Goal: Task Accomplishment & Management: Manage account settings

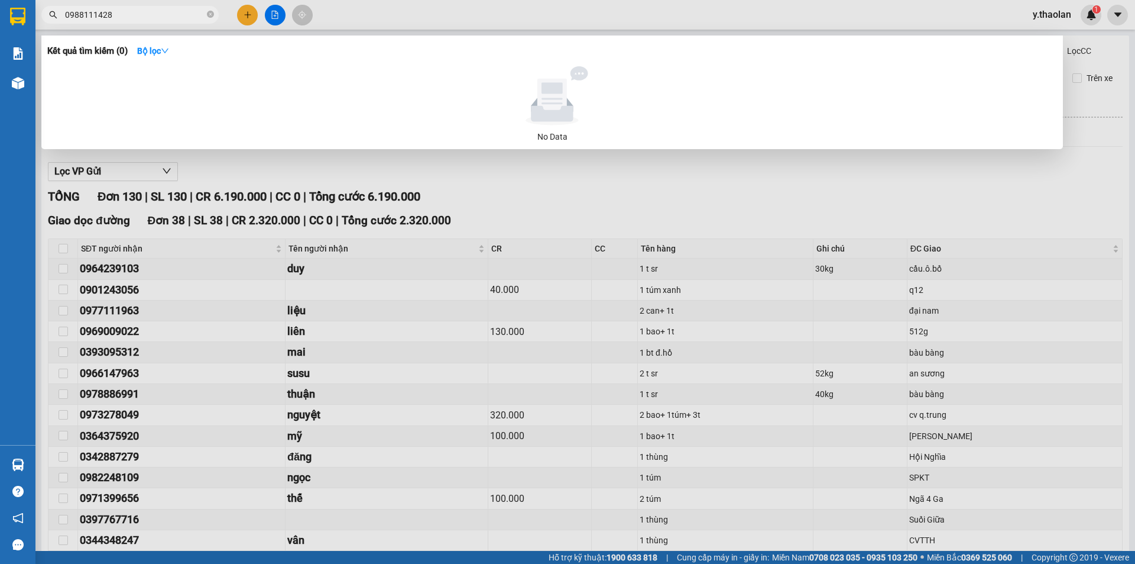
drag, startPoint x: 154, startPoint y: 12, endPoint x: 67, endPoint y: 1, distance: 87.7
click at [67, 5] on div "Kết quả [PERSON_NAME] ( 0 ) Bộ lọc No Data 0988111428" at bounding box center [115, 15] width 231 height 21
type input "0"
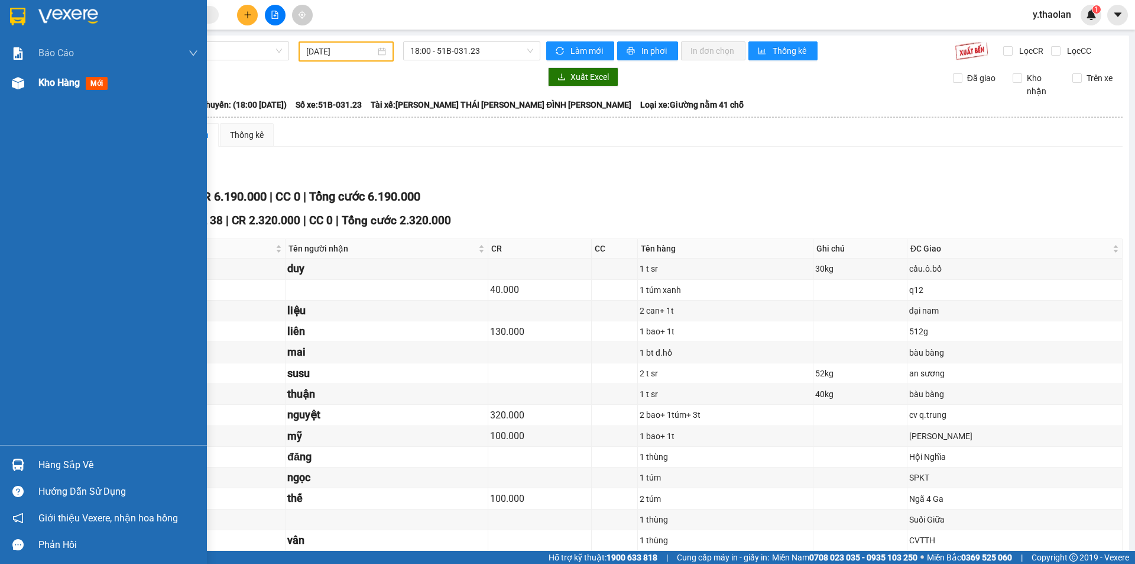
click at [43, 92] on div "Kho hàng mới" at bounding box center [118, 83] width 160 height 30
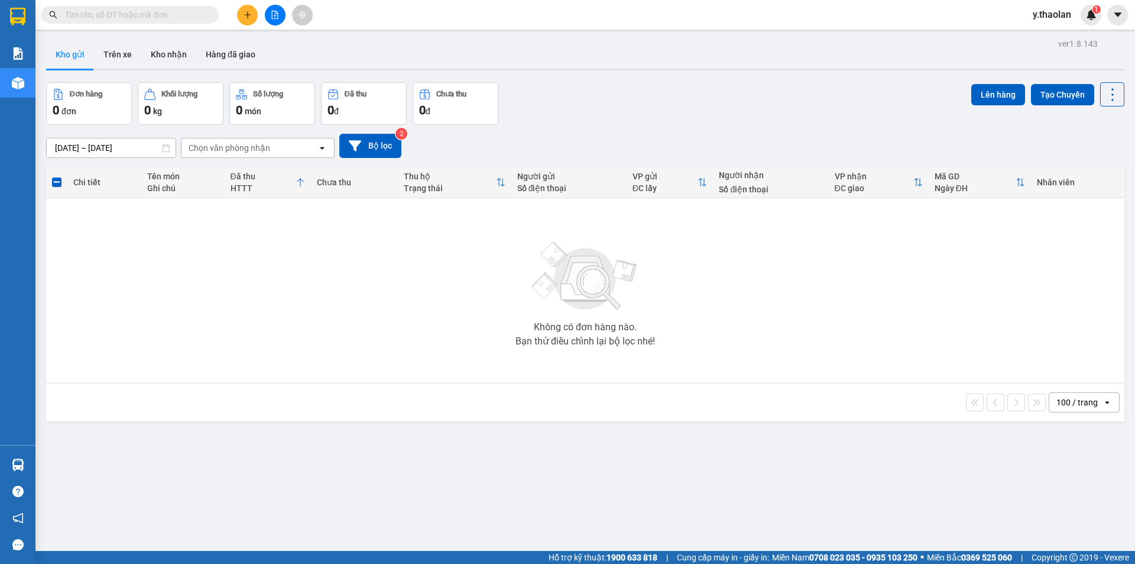
click at [96, 153] on input "[DATE] – [DATE]" at bounding box center [111, 147] width 129 height 19
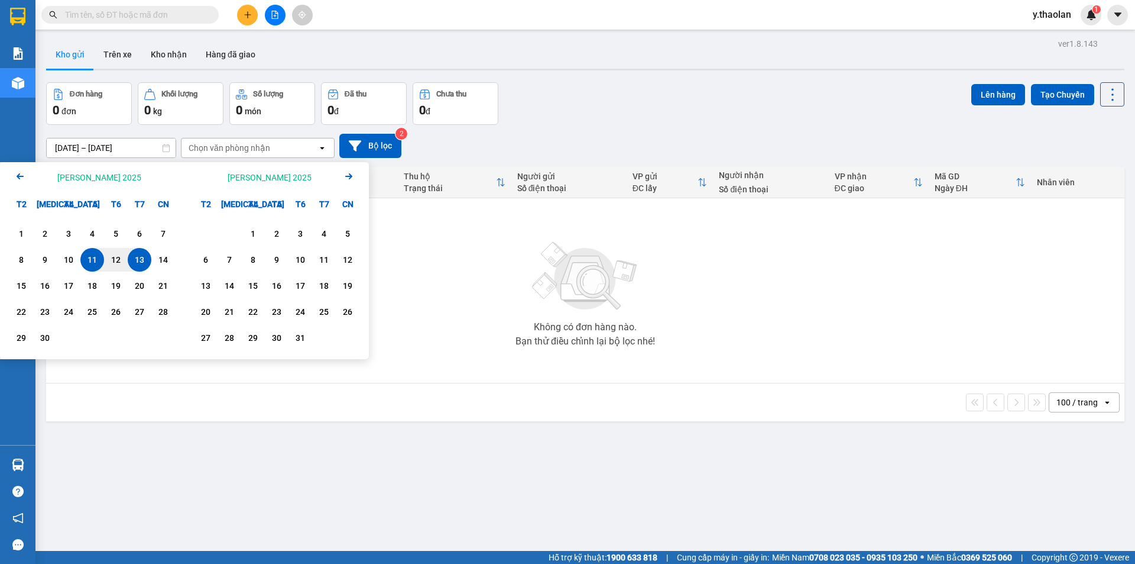
click at [15, 179] on icon "Arrow Left" at bounding box center [20, 176] width 14 height 14
click at [111, 240] on div "1" at bounding box center [116, 233] width 17 height 14
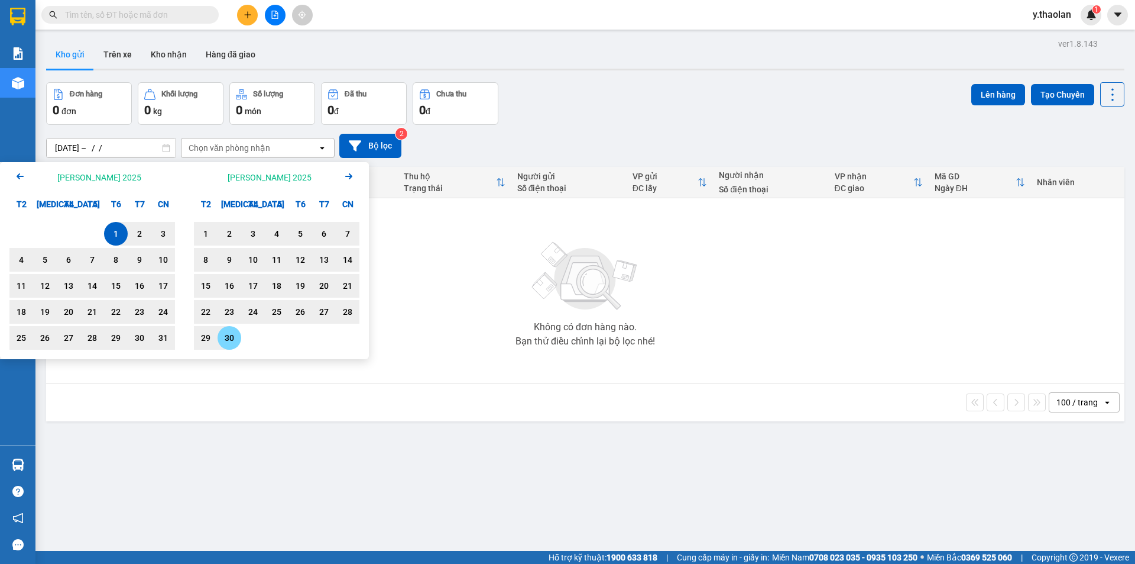
click at [233, 338] on div "30" at bounding box center [229, 338] width 17 height 14
type input "[DATE] – [DATE]"
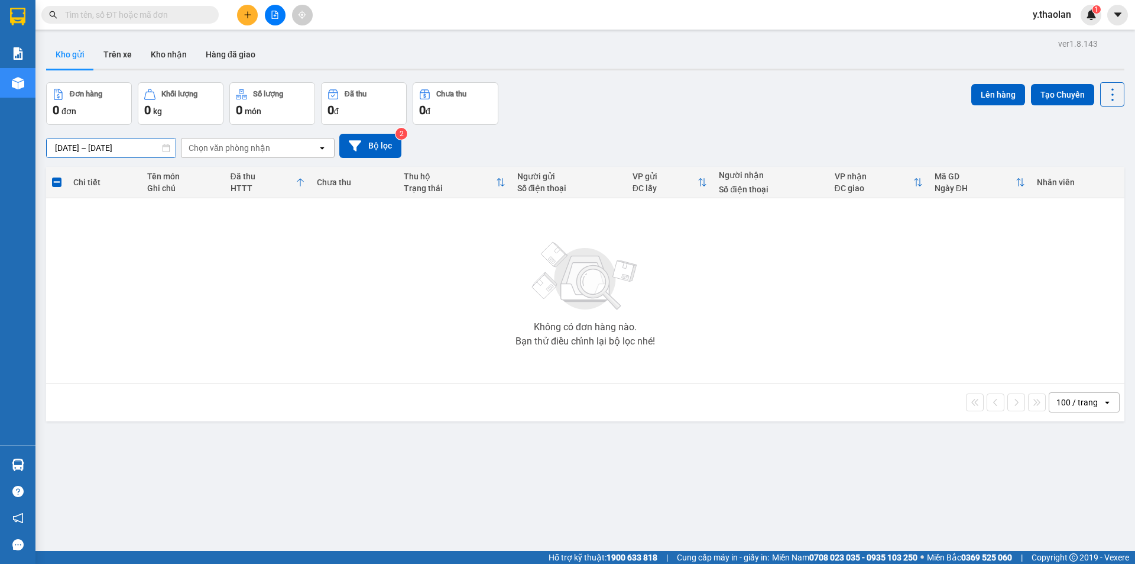
click at [128, 143] on input "[DATE] – [DATE]" at bounding box center [111, 147] width 129 height 19
click at [643, 103] on div "Đơn hàng 0 đơn Khối lượng 0 kg Số lượng 0 món Đã thu 0 đ Chưa thu 0 đ Lên hàng …" at bounding box center [585, 103] width 1079 height 43
click at [284, 16] on button at bounding box center [275, 15] width 21 height 21
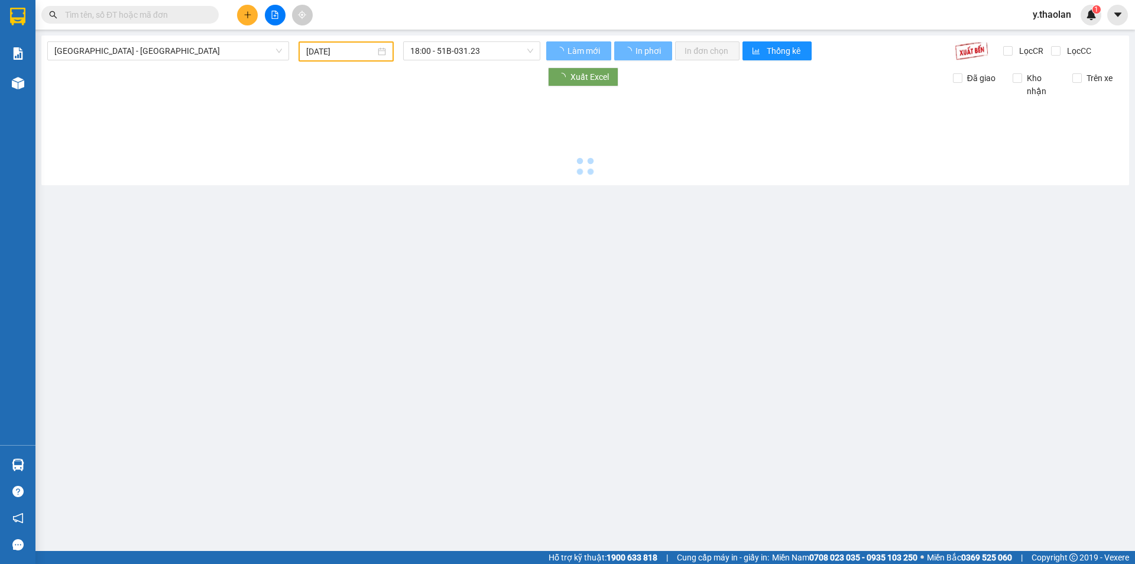
type input "[DATE]"
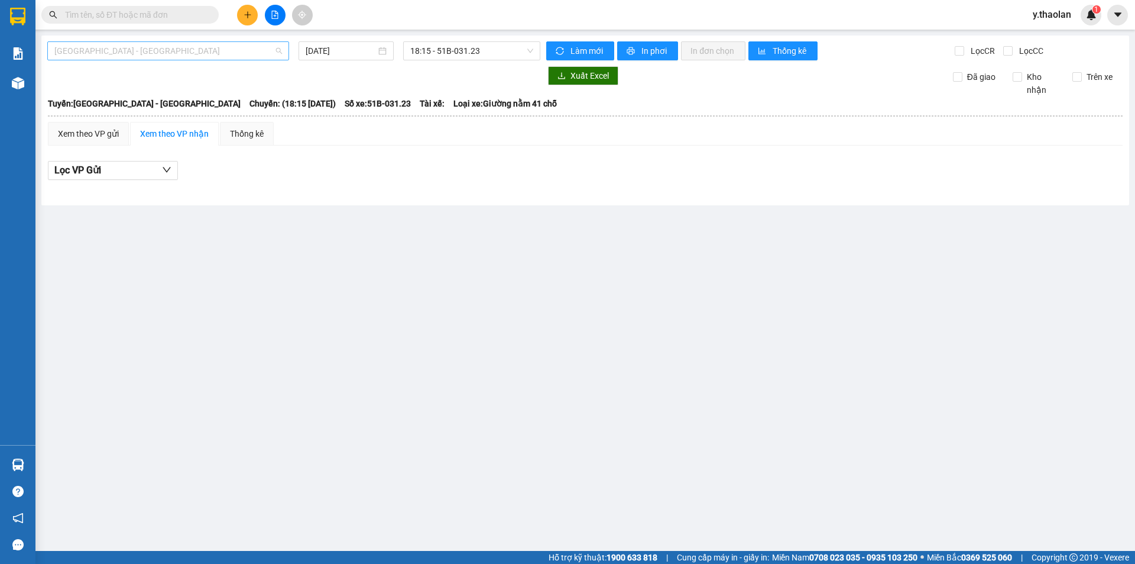
click at [226, 48] on span "[GEOGRAPHIC_DATA] - [GEOGRAPHIC_DATA]" at bounding box center [168, 51] width 228 height 18
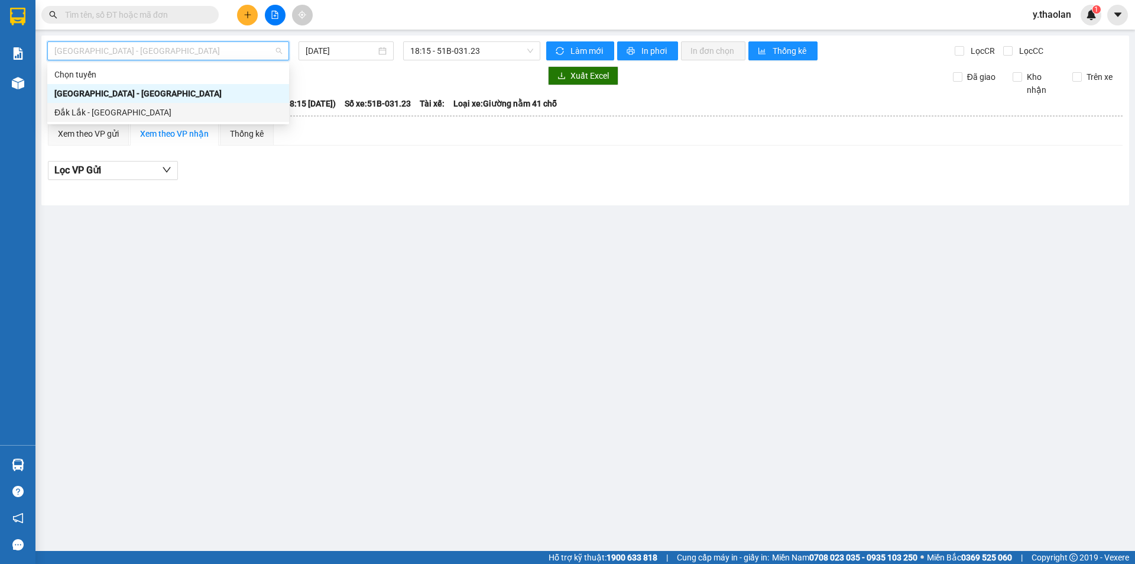
click at [198, 114] on div "Đắk Lắk - [GEOGRAPHIC_DATA]" at bounding box center [168, 112] width 228 height 13
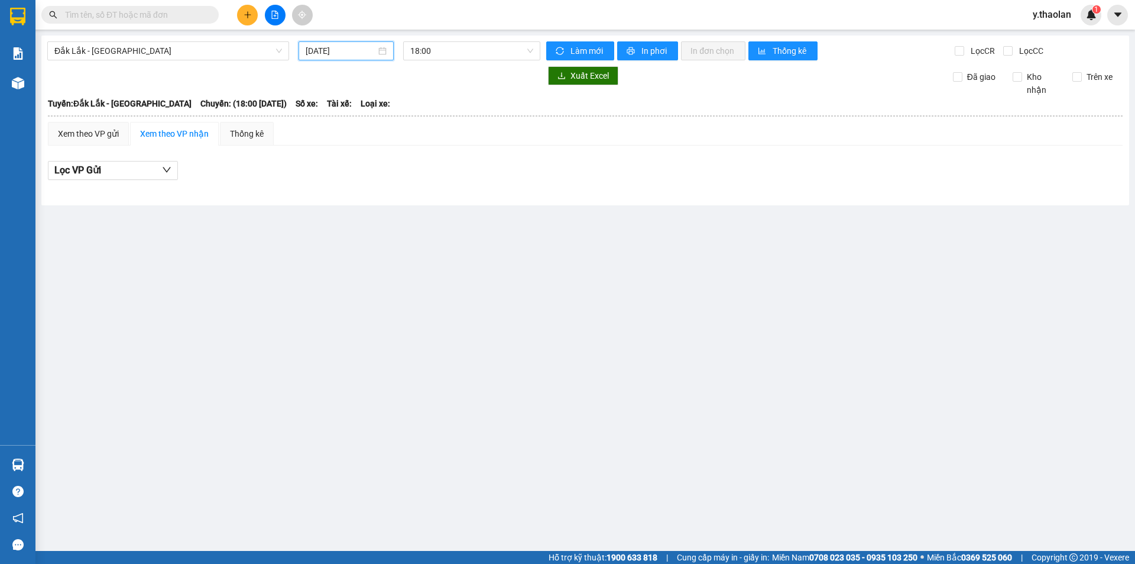
drag, startPoint x: 342, startPoint y: 50, endPoint x: 360, endPoint y: 51, distance: 17.2
click at [344, 50] on input "[DATE]" at bounding box center [341, 50] width 70 height 13
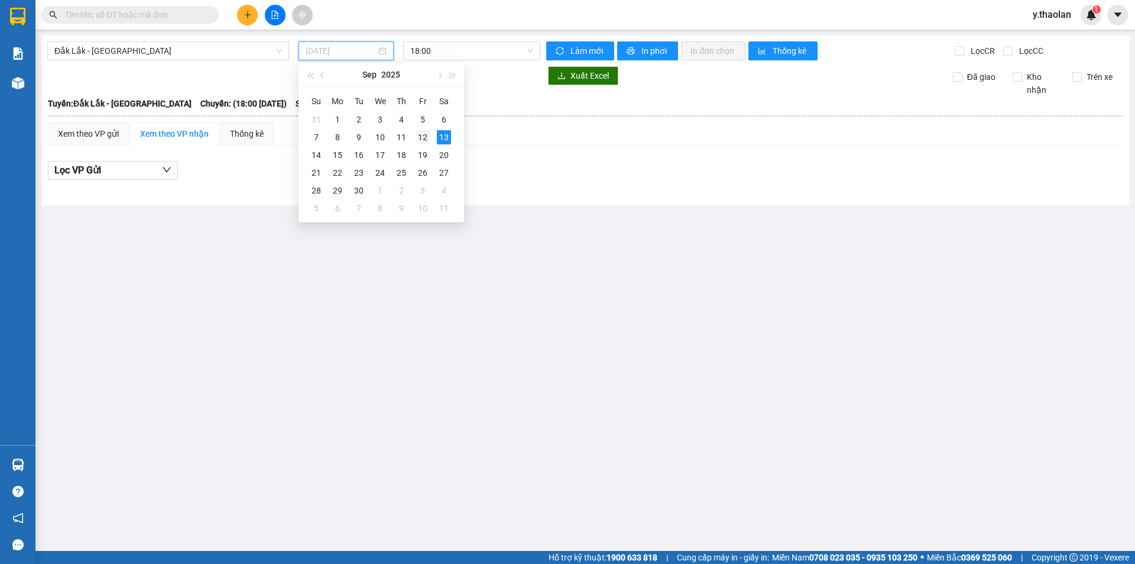
click at [420, 139] on div "12" at bounding box center [423, 137] width 14 height 14
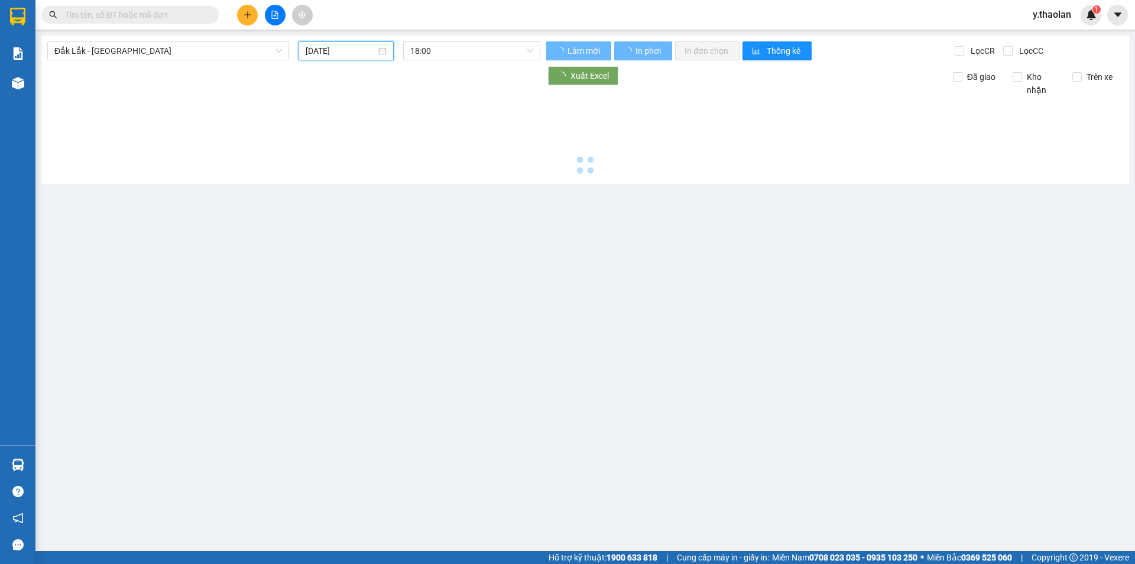
type input "[DATE]"
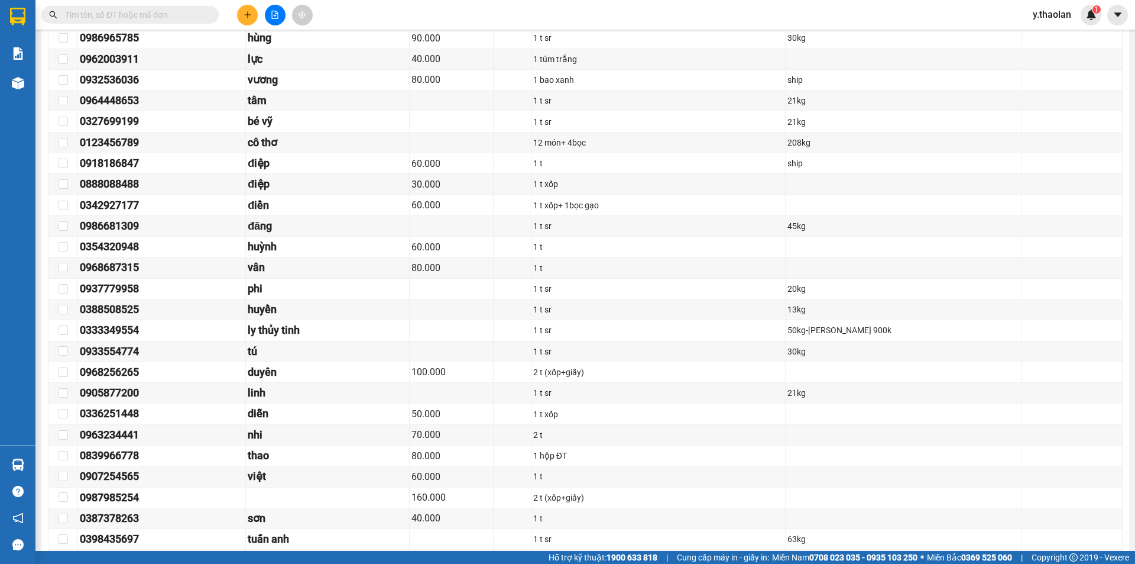
scroll to position [1005, 0]
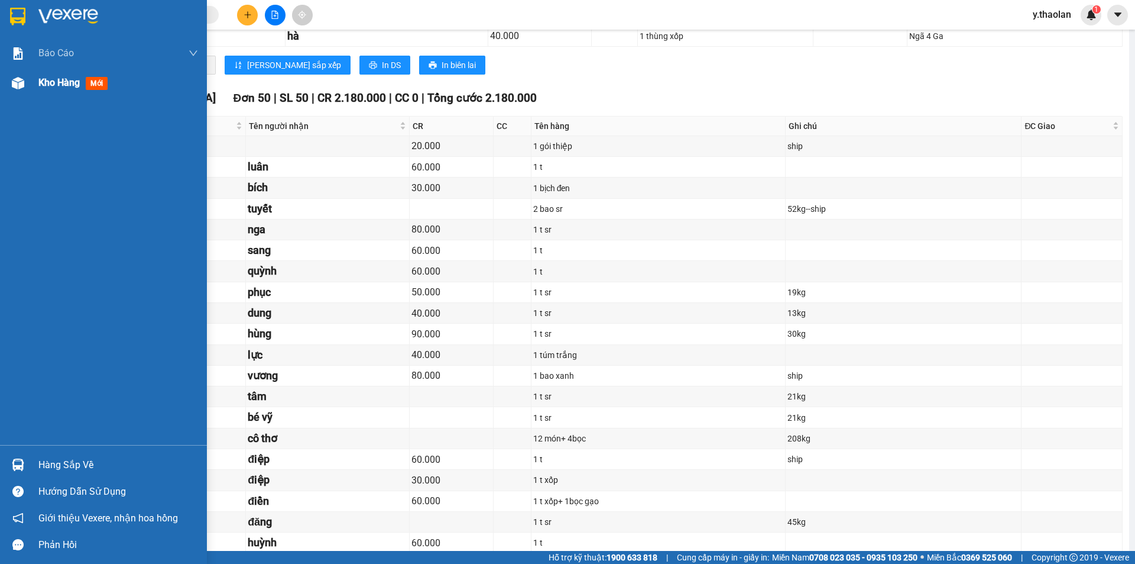
click at [27, 92] on div at bounding box center [18, 83] width 21 height 21
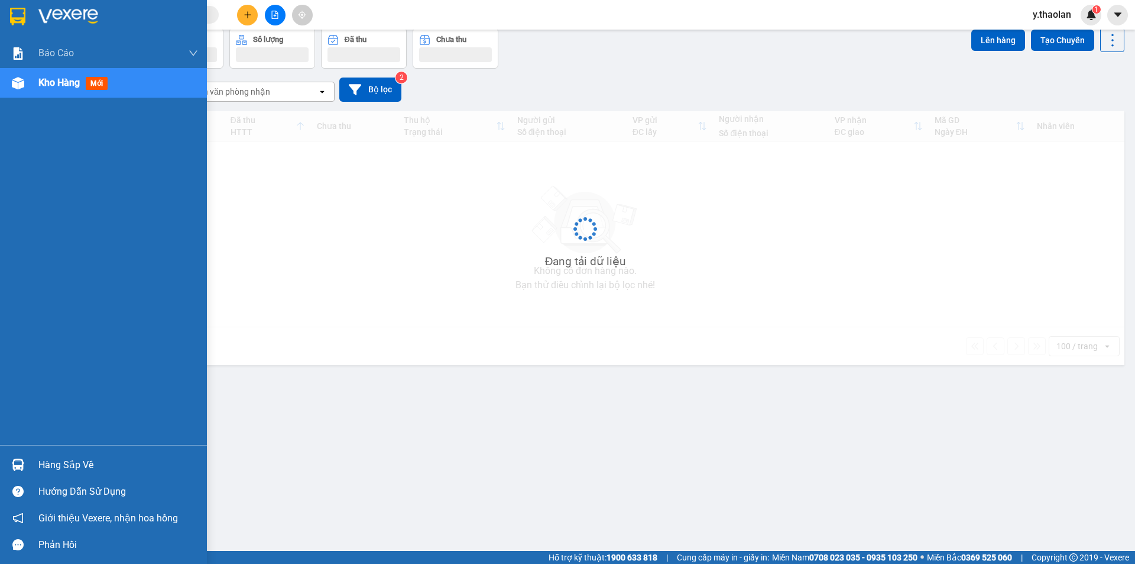
scroll to position [54, 0]
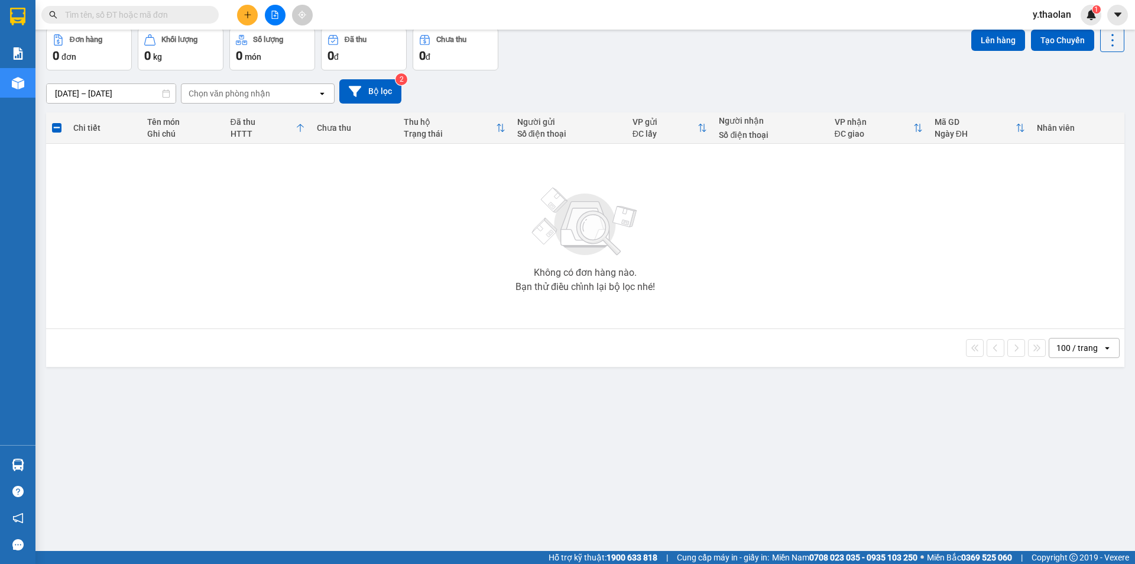
click at [1063, 345] on div "100 / trang" at bounding box center [1077, 348] width 41 height 12
drag, startPoint x: 1073, startPoint y: 481, endPoint x: 1056, endPoint y: 470, distance: 20.3
click at [1073, 482] on span "100 / trang" at bounding box center [1072, 479] width 45 height 12
click at [130, 86] on input "[DATE] – [DATE]" at bounding box center [111, 93] width 129 height 19
click at [674, 96] on div "[DATE] – [DATE] Press the down arrow key to interact with the calendar and sele…" at bounding box center [585, 91] width 1079 height 24
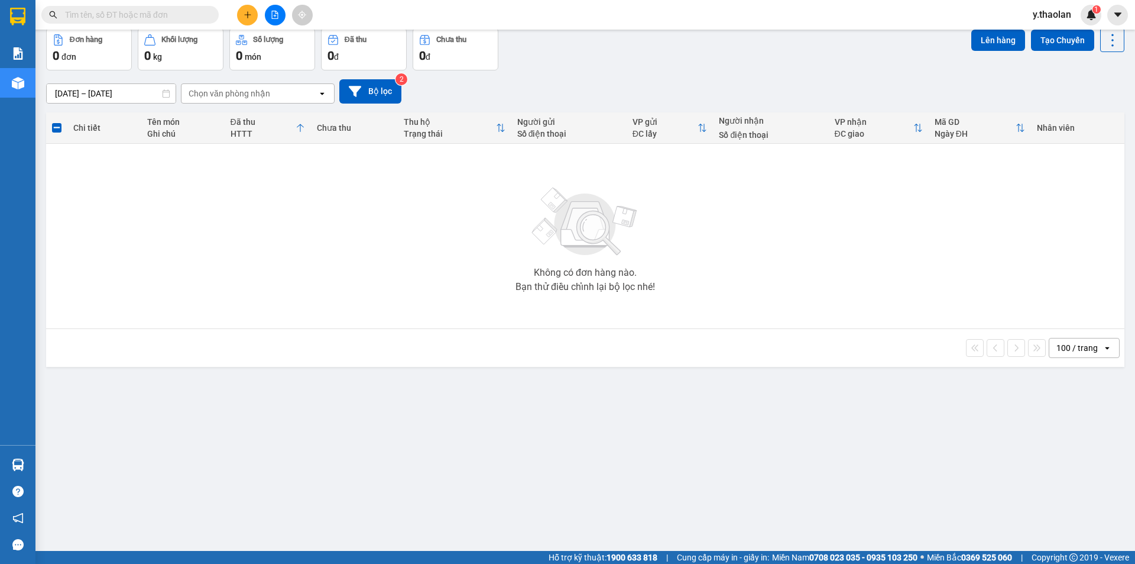
scroll to position [0, 0]
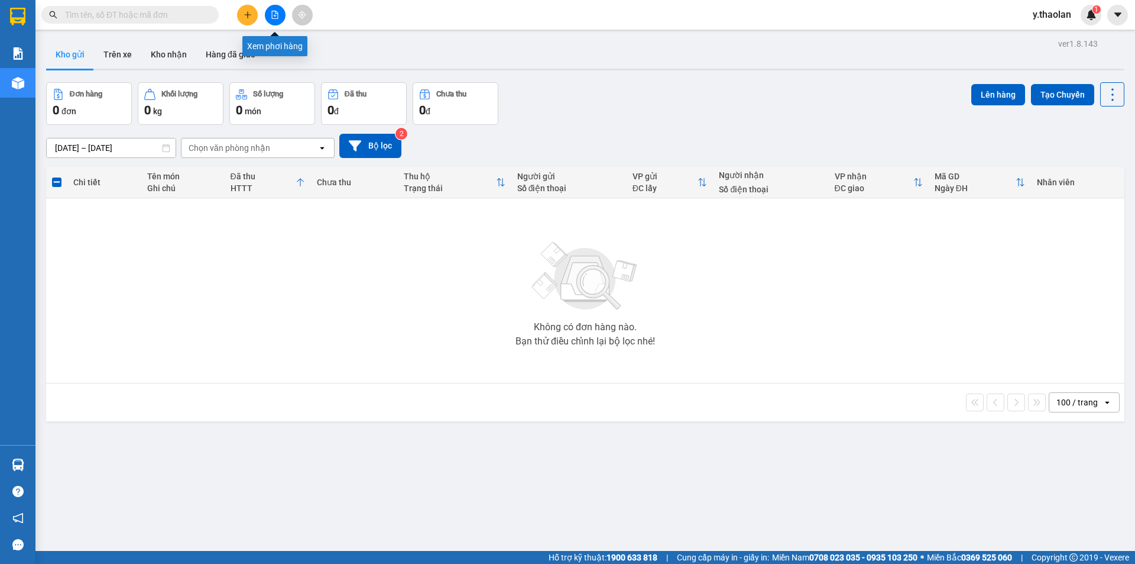
click at [267, 21] on button at bounding box center [275, 15] width 21 height 21
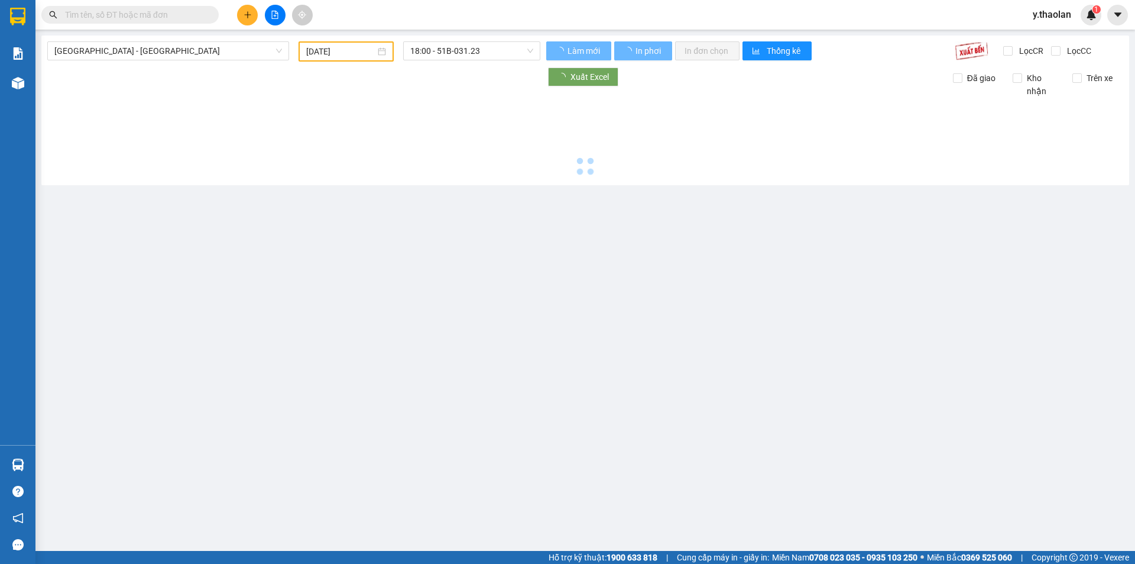
type input "[DATE]"
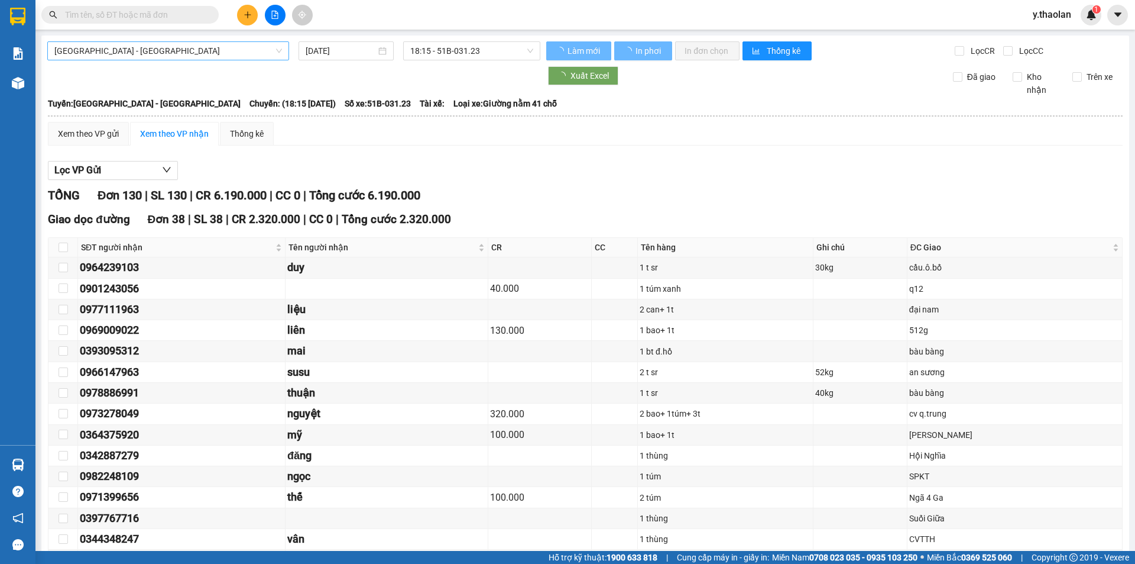
click at [191, 49] on span "[GEOGRAPHIC_DATA] - [GEOGRAPHIC_DATA]" at bounding box center [168, 51] width 228 height 18
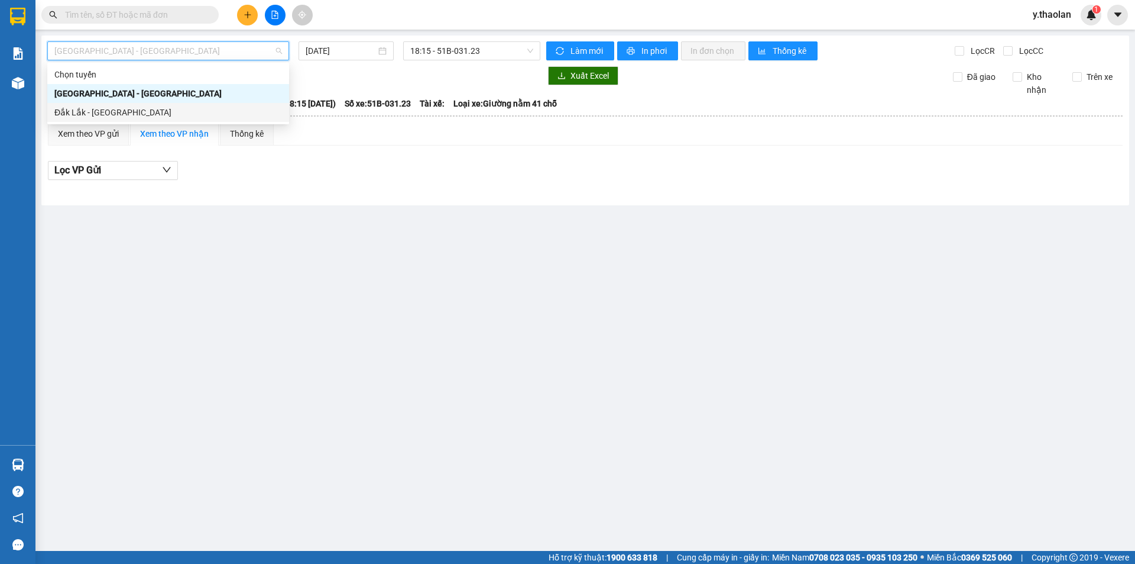
drag, startPoint x: 202, startPoint y: 119, endPoint x: 245, endPoint y: 92, distance: 51.0
click at [203, 119] on div "Đắk Lắk - [GEOGRAPHIC_DATA]" at bounding box center [168, 112] width 242 height 19
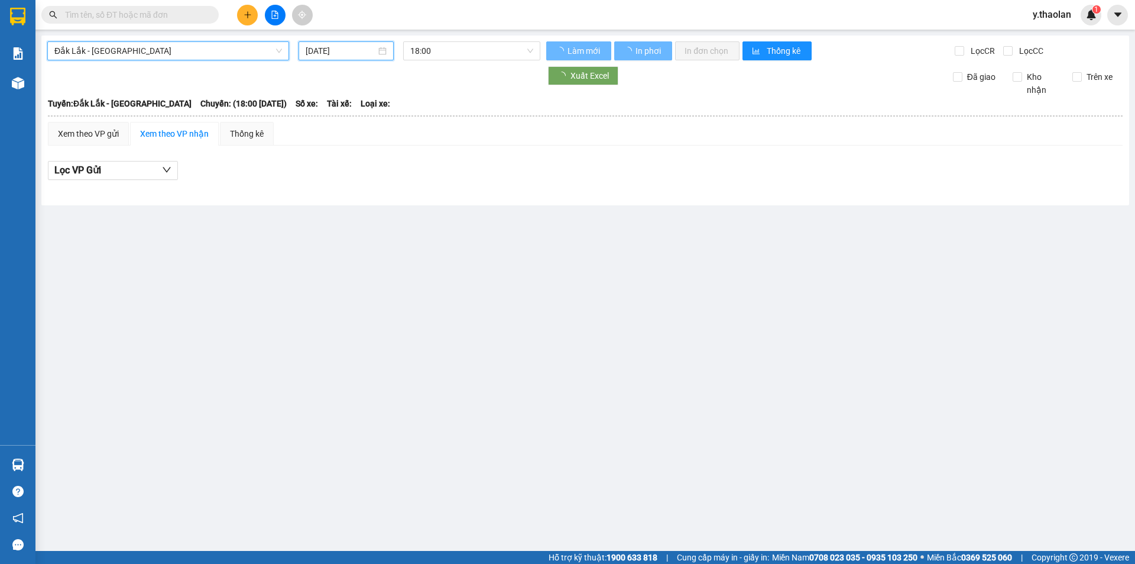
click at [355, 51] on input "[DATE]" at bounding box center [341, 50] width 70 height 13
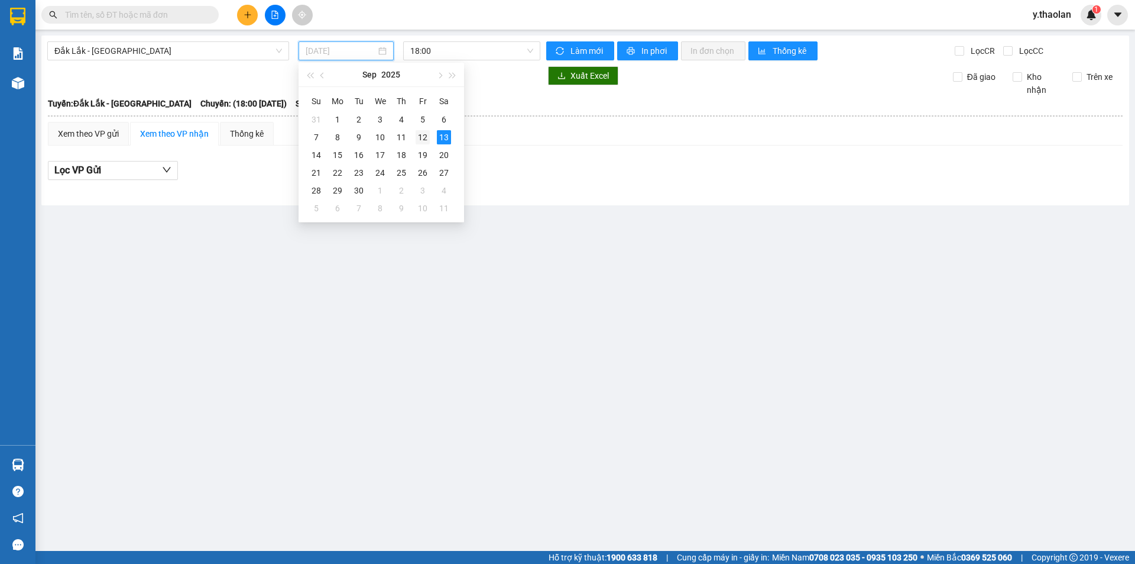
click at [421, 132] on div "12" at bounding box center [423, 137] width 14 height 14
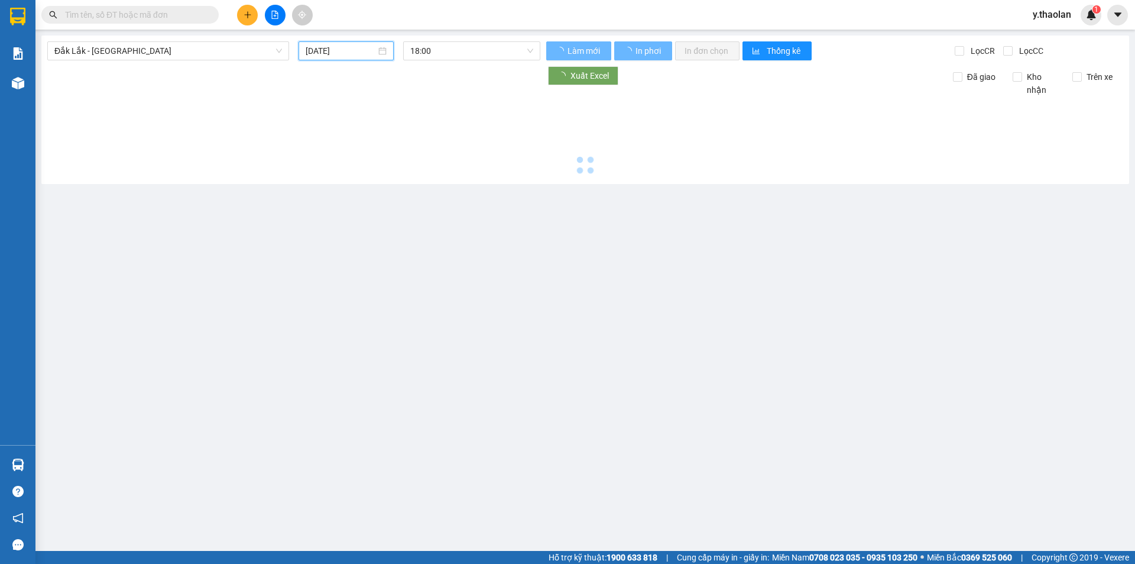
type input "[DATE]"
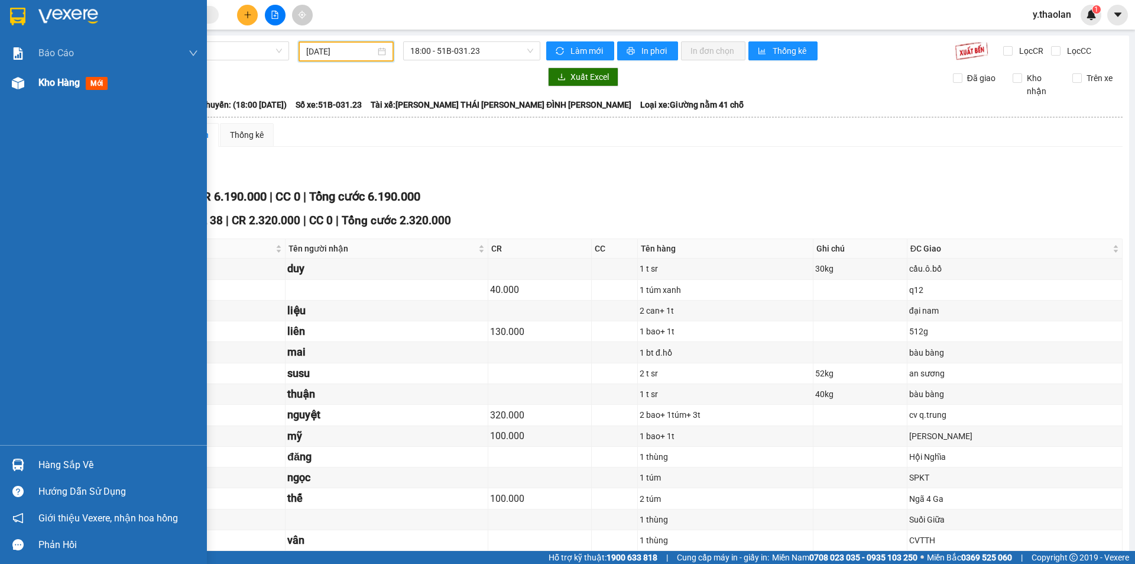
click at [28, 96] on div "Kho hàng mới" at bounding box center [103, 83] width 207 height 30
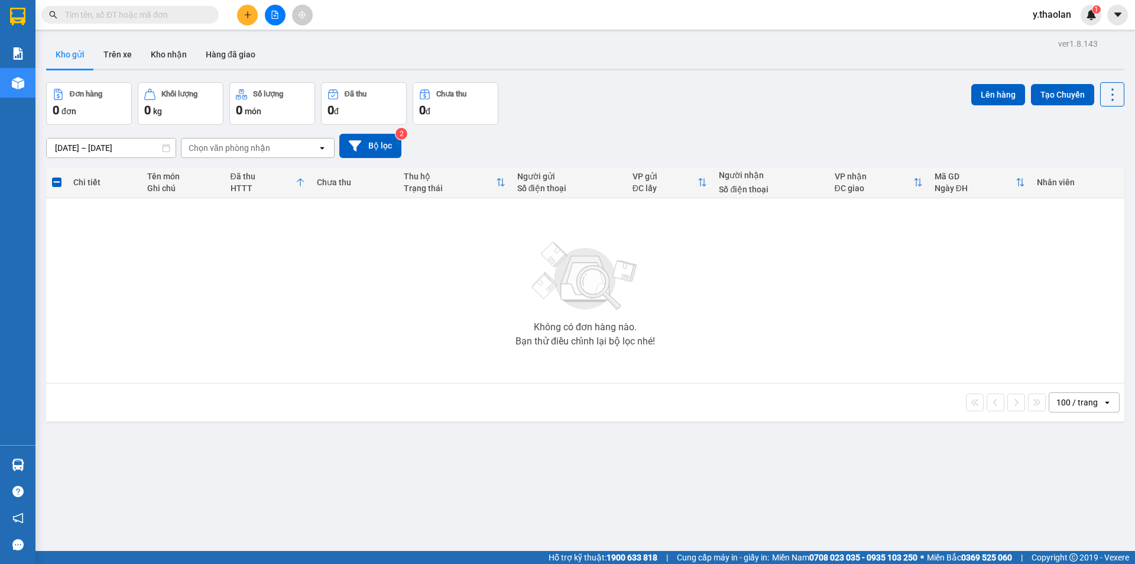
click at [1089, 402] on div "100 / trang" at bounding box center [1076, 402] width 53 height 19
drag, startPoint x: 1062, startPoint y: 536, endPoint x: 898, endPoint y: 370, distance: 232.9
click at [1060, 534] on span "100 / trang" at bounding box center [1072, 534] width 45 height 12
click at [1043, 21] on span "y.thaolan" at bounding box center [1052, 14] width 57 height 15
click at [1054, 41] on span "Đăng xuất" at bounding box center [1067, 36] width 50 height 13
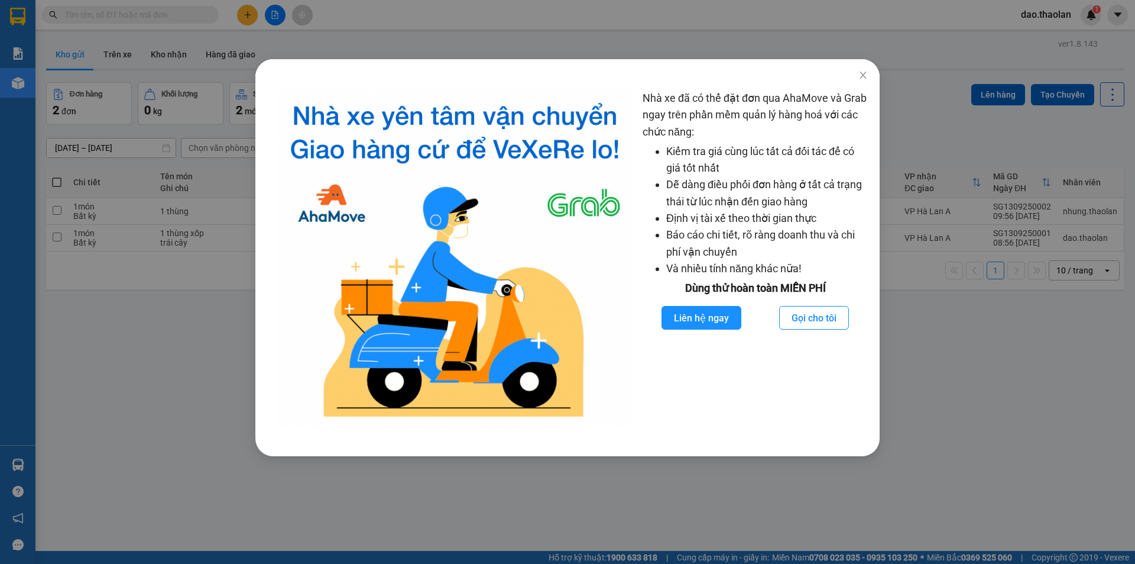
click at [179, 9] on div "Nhà xe đã có thể đặt đơn qua AhaMove và Grab ngay trên phần mềm quản lý hàng ho…" at bounding box center [567, 282] width 1135 height 564
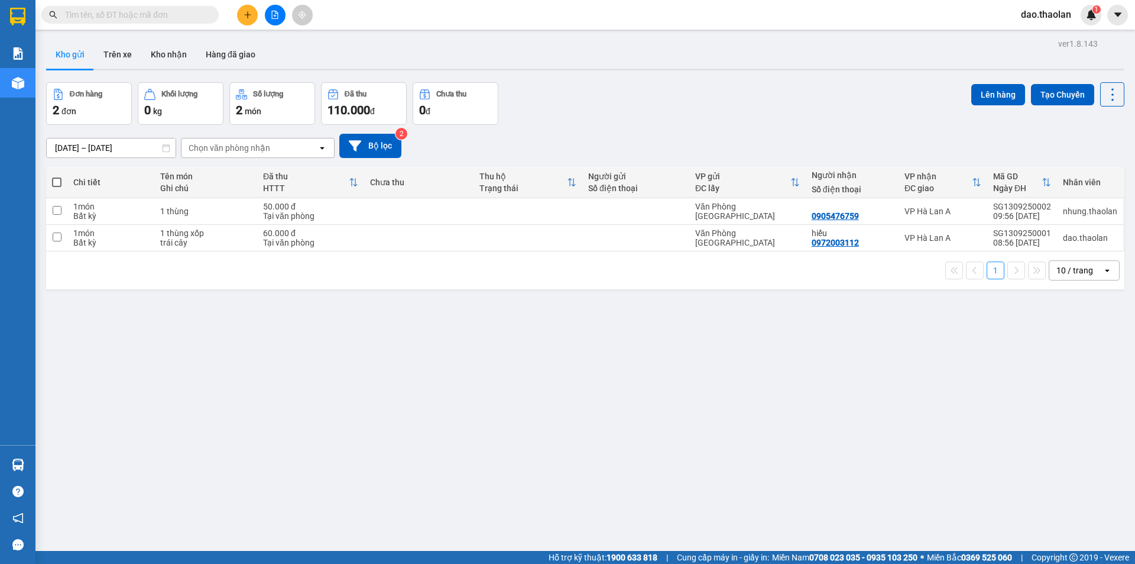
click at [180, 12] on input "text" at bounding box center [135, 14] width 140 height 13
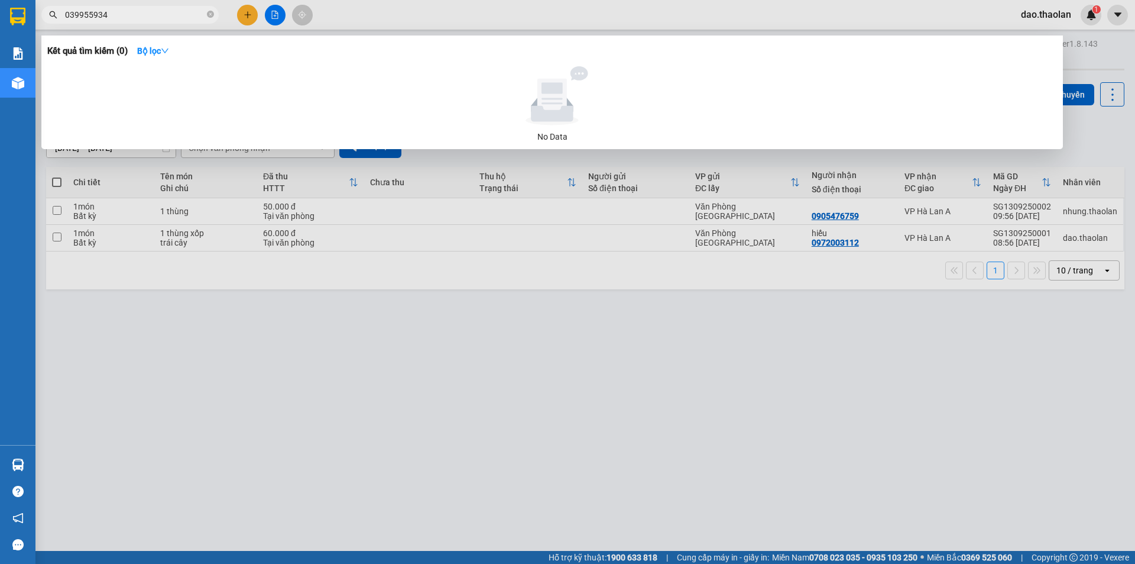
type input "0399559341"
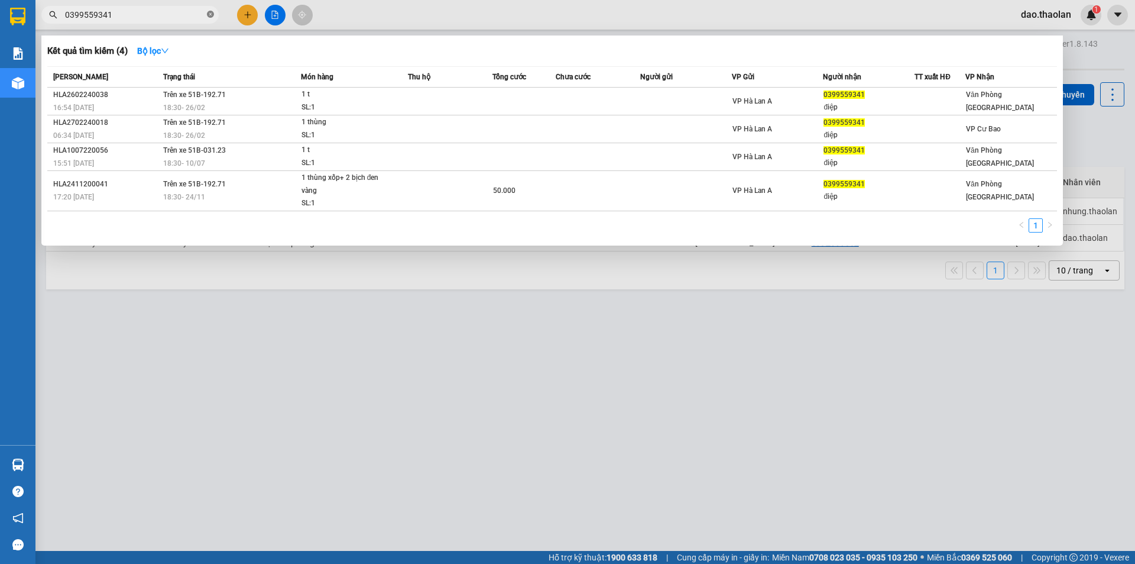
click at [210, 16] on icon "close-circle" at bounding box center [210, 14] width 7 height 7
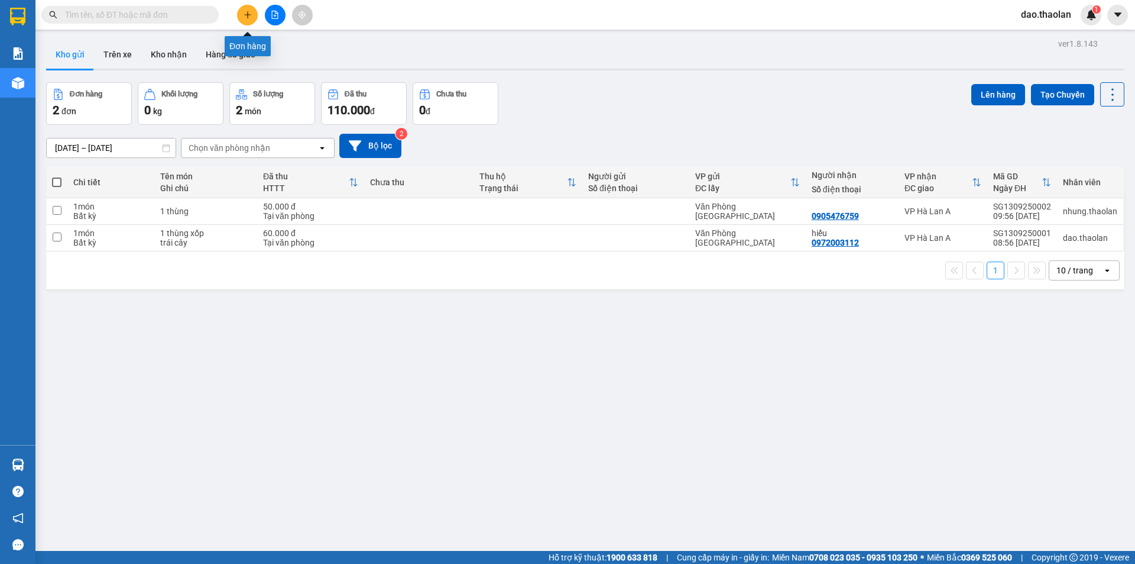
click at [251, 12] on icon "plus" at bounding box center [248, 15] width 8 height 8
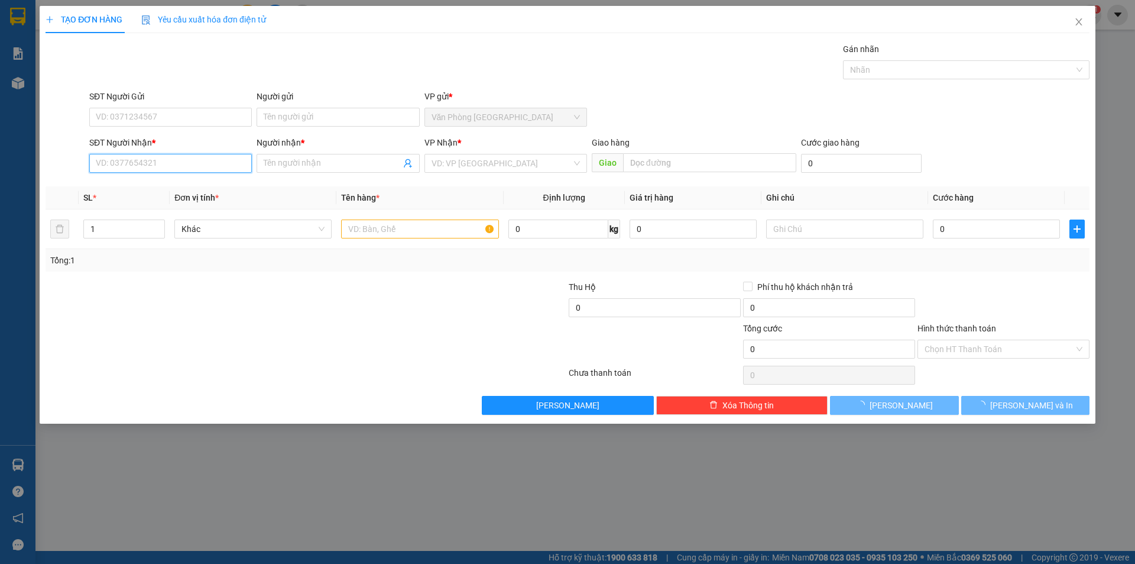
click at [196, 171] on input "SĐT Người Nhận *" at bounding box center [170, 163] width 163 height 19
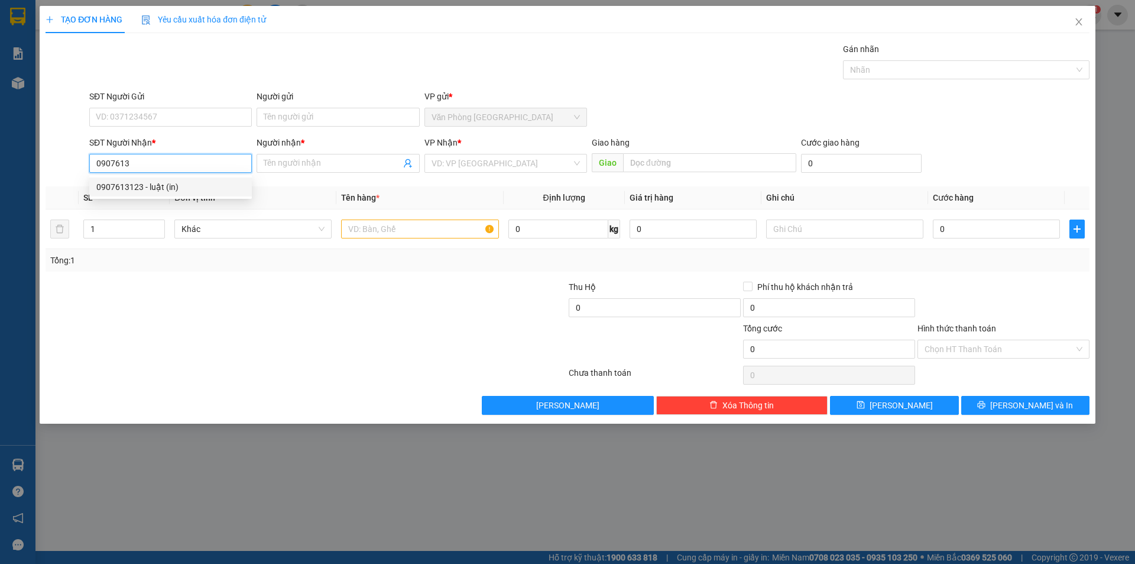
click at [202, 189] on div "0907613123 - luật (in)" at bounding box center [170, 186] width 148 height 13
type input "0907613123"
type input "luật (in)"
type input "0907613123"
click at [354, 219] on div at bounding box center [419, 229] width 157 height 24
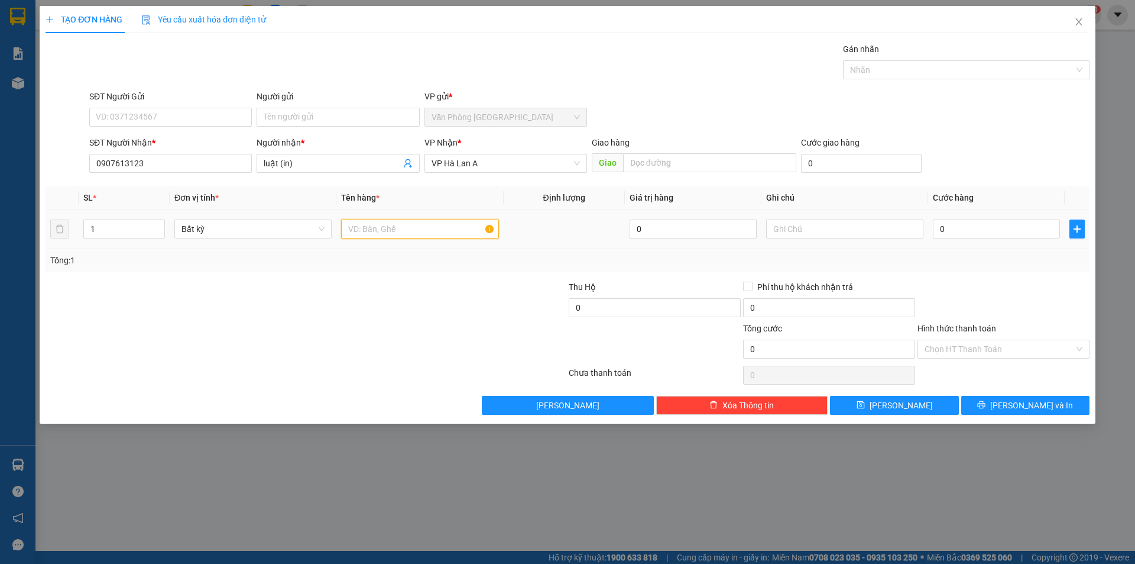
click at [356, 221] on input "text" at bounding box center [419, 228] width 157 height 19
type input "1 thùng (máy in)"
click at [888, 224] on input "text" at bounding box center [844, 228] width 157 height 19
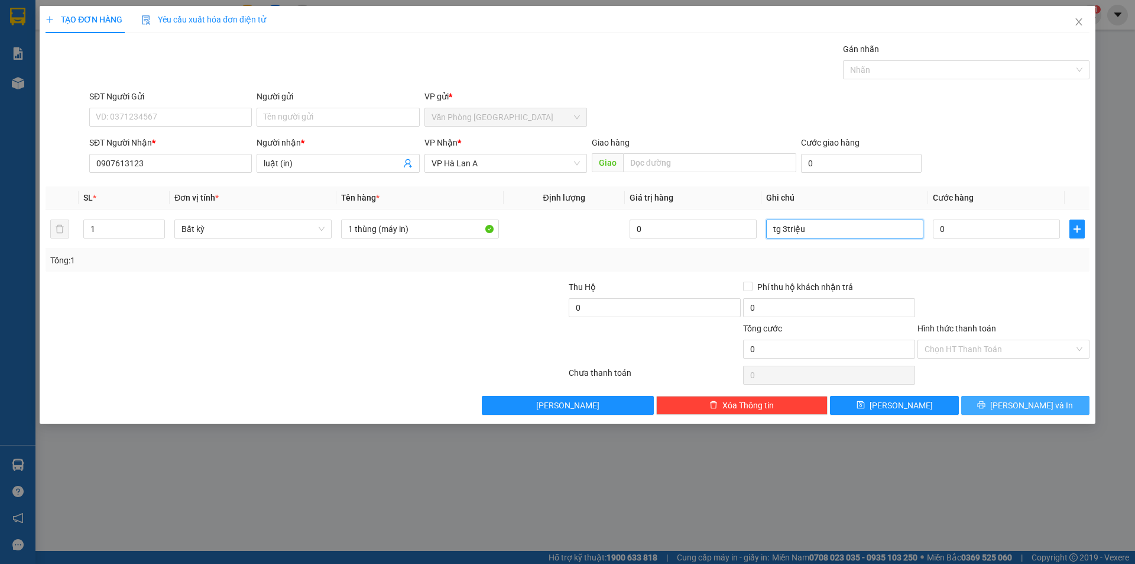
type input "tg 3triệu"
click at [1033, 404] on span "Lưu và In" at bounding box center [1032, 405] width 83 height 13
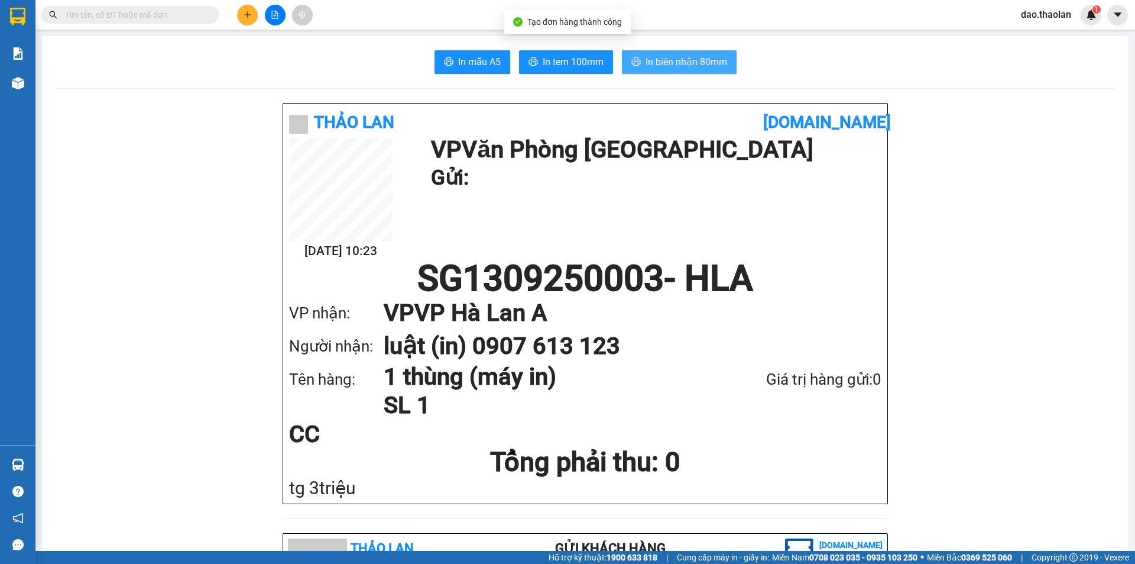
click at [682, 51] on button "In biên nhận 80mm" at bounding box center [679, 62] width 115 height 24
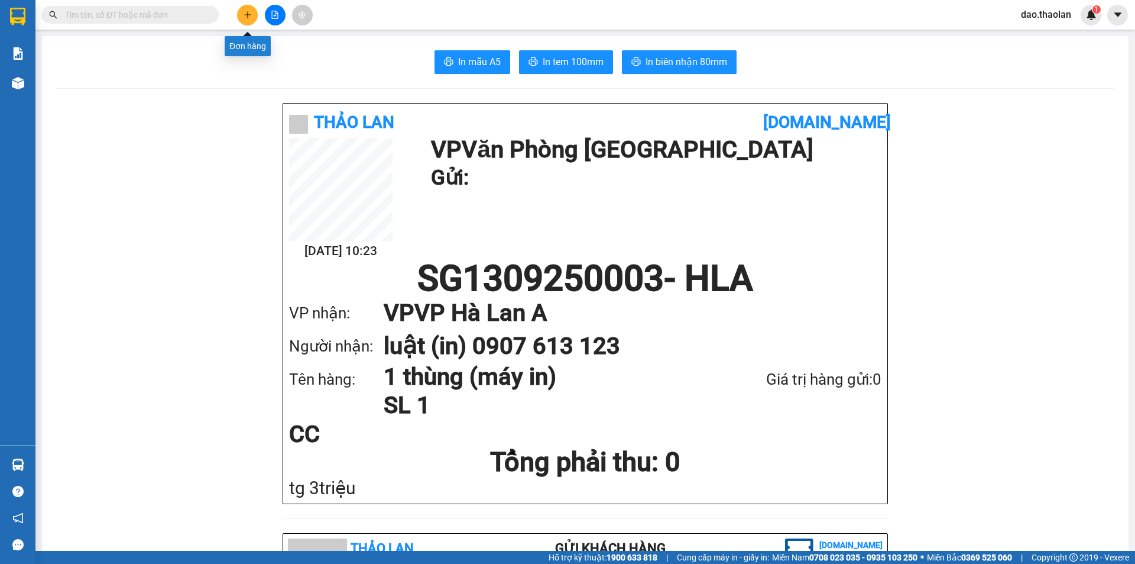
click at [253, 11] on button at bounding box center [247, 15] width 21 height 21
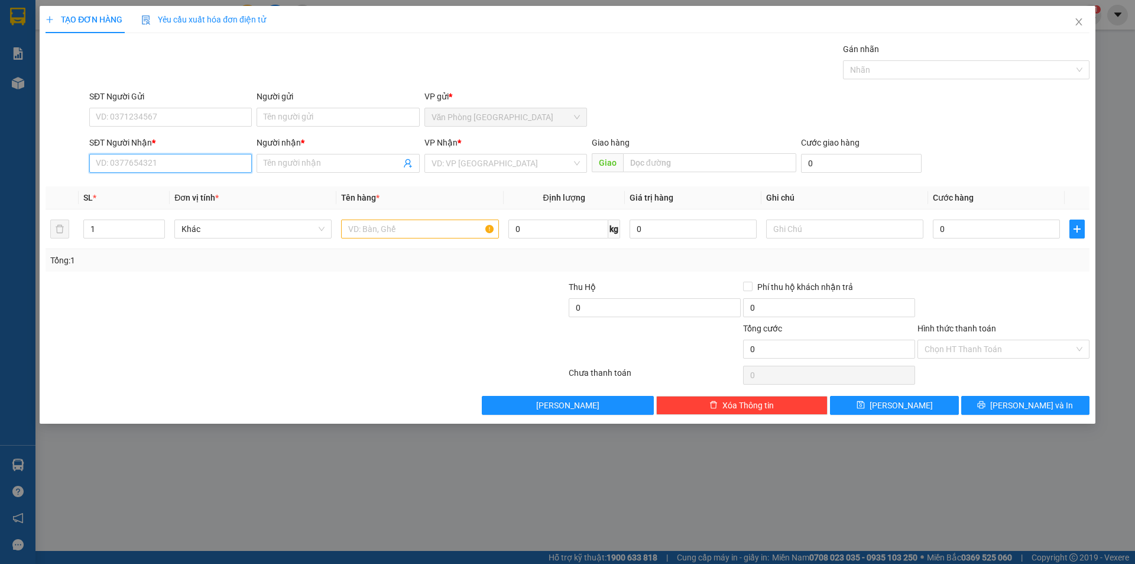
click at [153, 163] on input "SĐT Người Nhận *" at bounding box center [170, 163] width 163 height 19
type input "0765542022"
click at [280, 163] on input "Người nhận *" at bounding box center [332, 163] width 137 height 13
type input "tâm"
click at [471, 171] on input "search" at bounding box center [502, 163] width 140 height 18
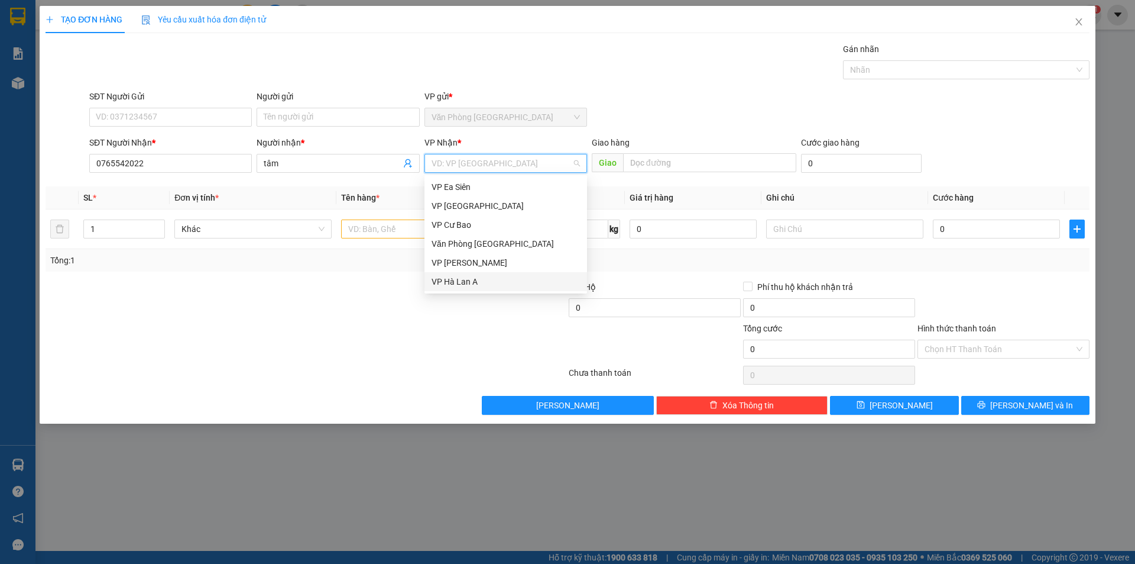
click at [475, 287] on div "VP Hà Lan A" at bounding box center [506, 281] width 148 height 13
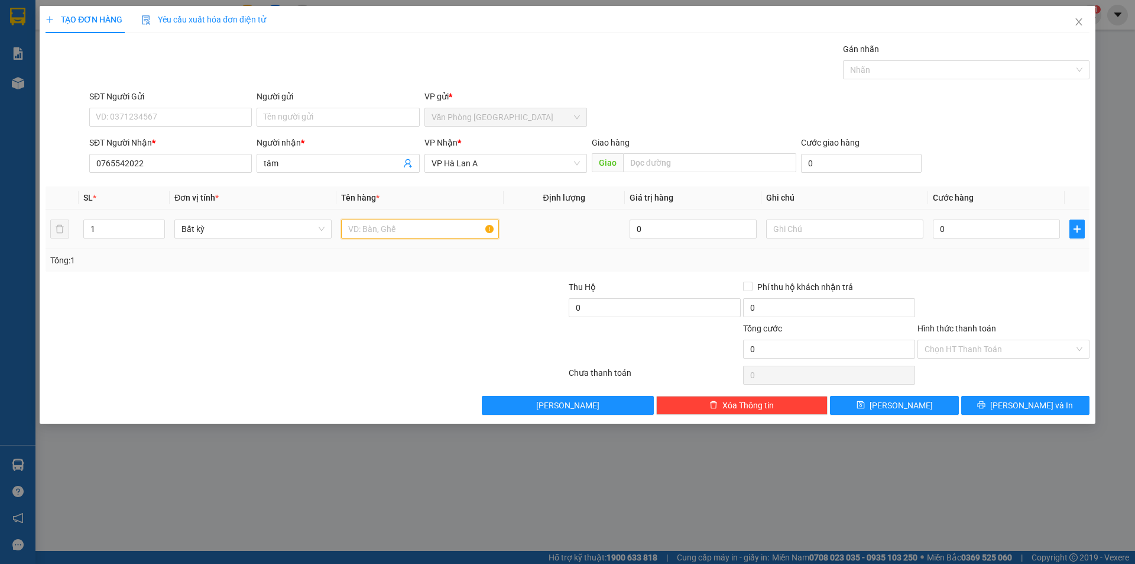
click at [383, 224] on input "text" at bounding box center [419, 228] width 157 height 19
type input "1 thùng trắng"
click at [978, 231] on input "0" at bounding box center [996, 228] width 127 height 19
type input "5"
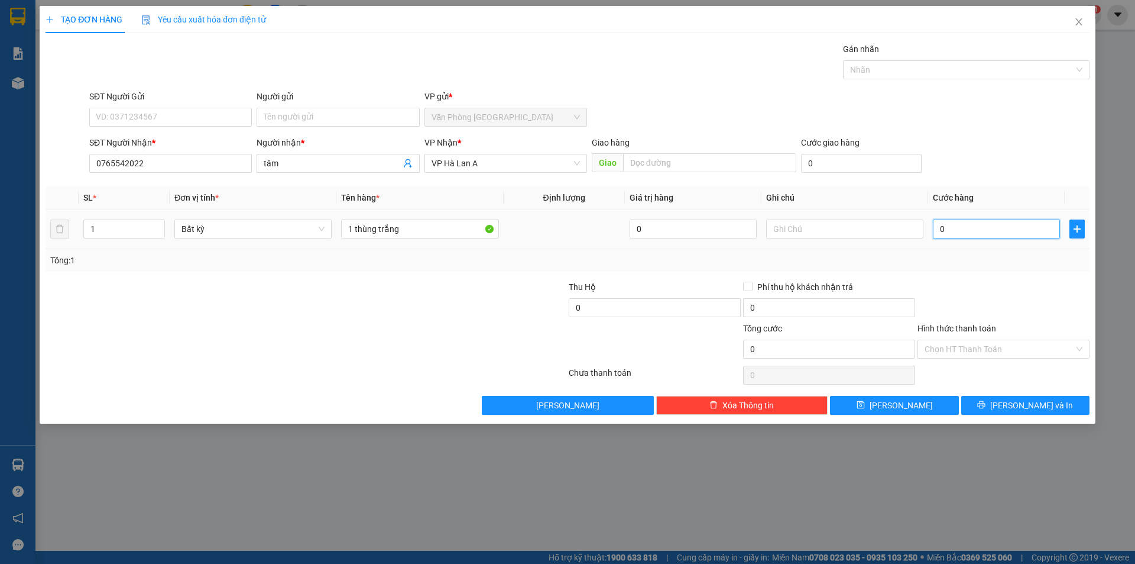
type input "5"
type input "50"
type input "50.000"
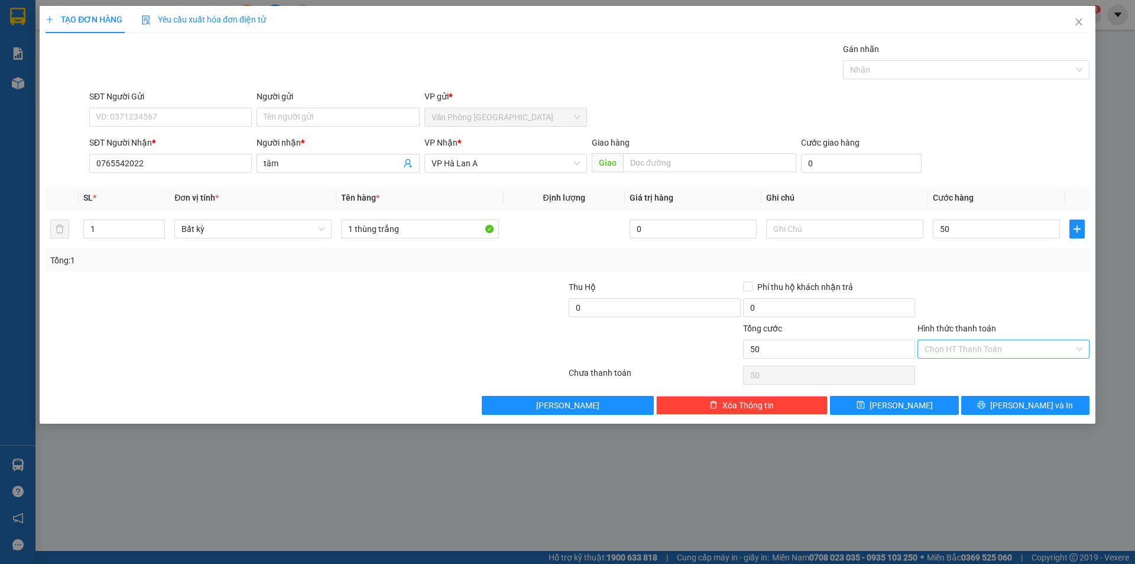
type input "50.000"
click at [952, 341] on input "Hình thức thanh toán" at bounding box center [1000, 349] width 150 height 18
click at [947, 375] on div "Tại văn phòng" at bounding box center [1004, 372] width 158 height 13
type input "0"
click at [996, 402] on button "Lưu và In" at bounding box center [1026, 405] width 128 height 19
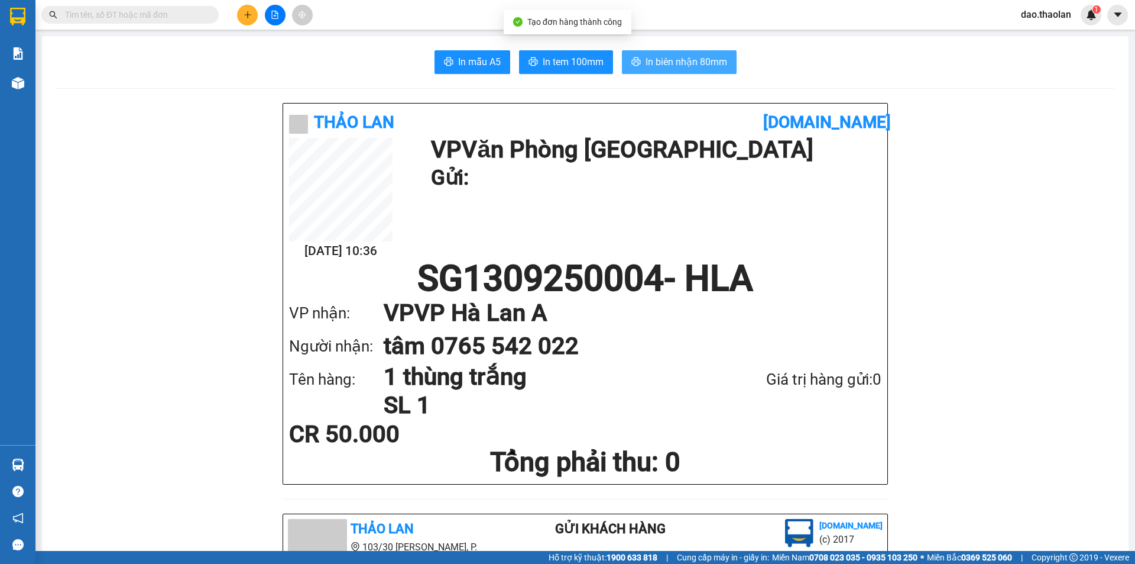
click at [700, 61] on span "In biên nhận 80mm" at bounding box center [687, 61] width 82 height 15
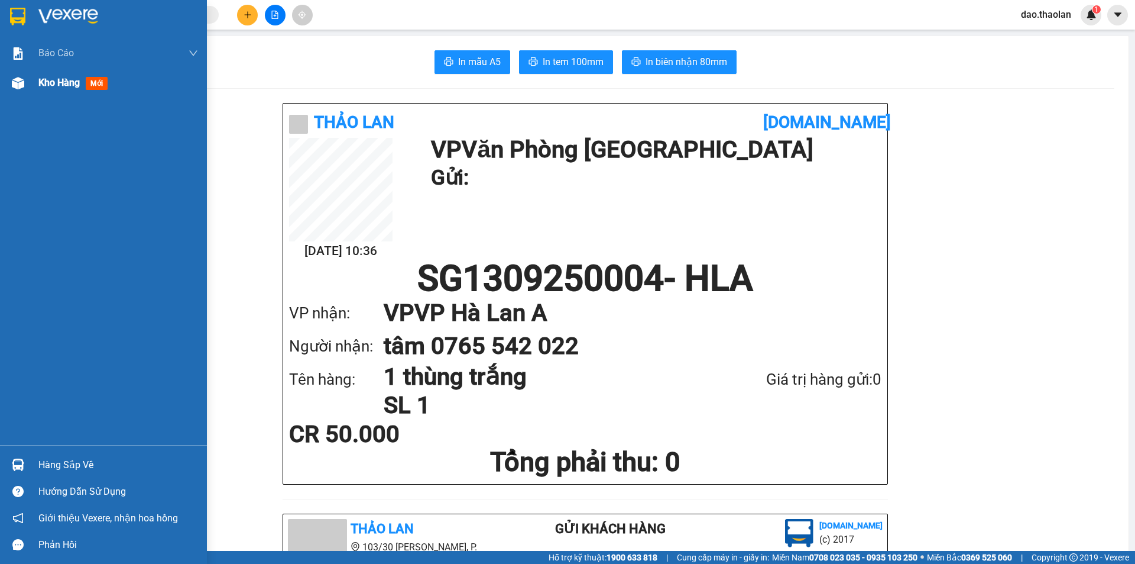
click at [30, 84] on div "Kho hàng mới" at bounding box center [103, 83] width 207 height 30
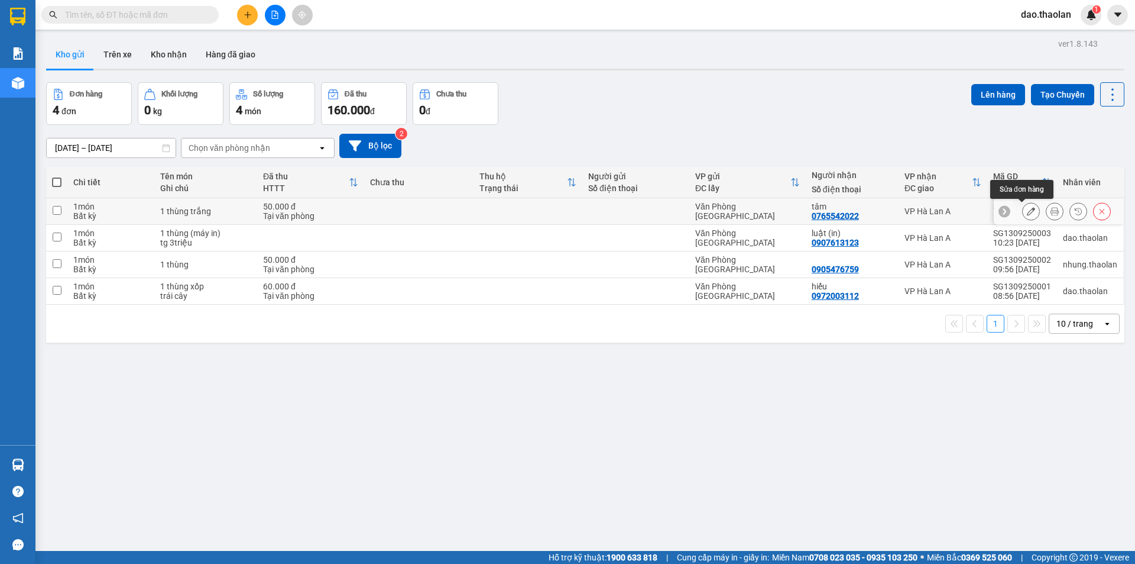
click at [1027, 213] on icon at bounding box center [1031, 211] width 8 height 8
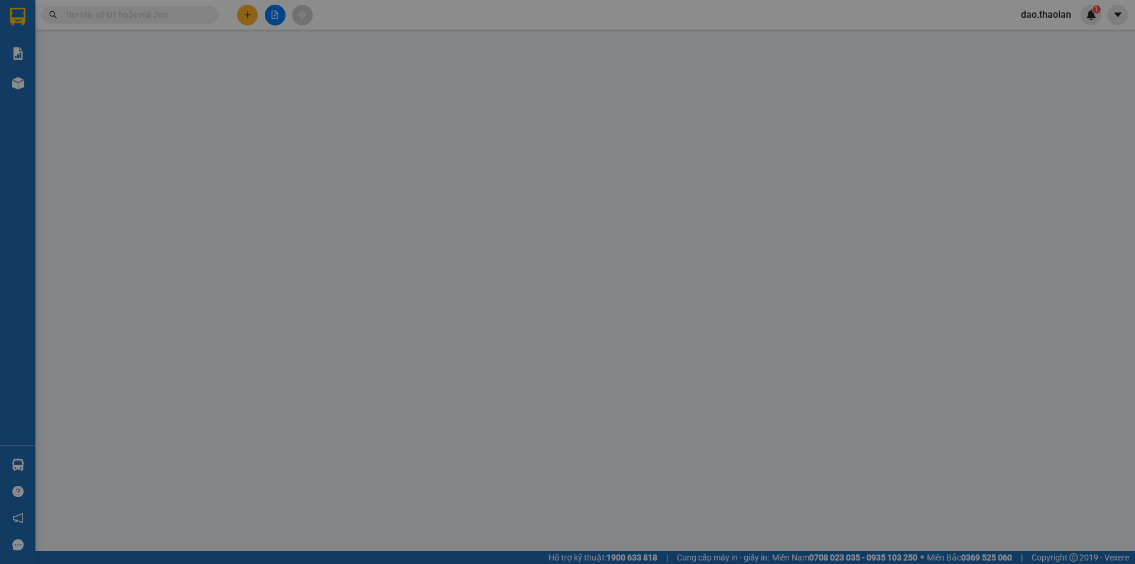
type input "0765542022"
type input "tâm"
type input "50.000"
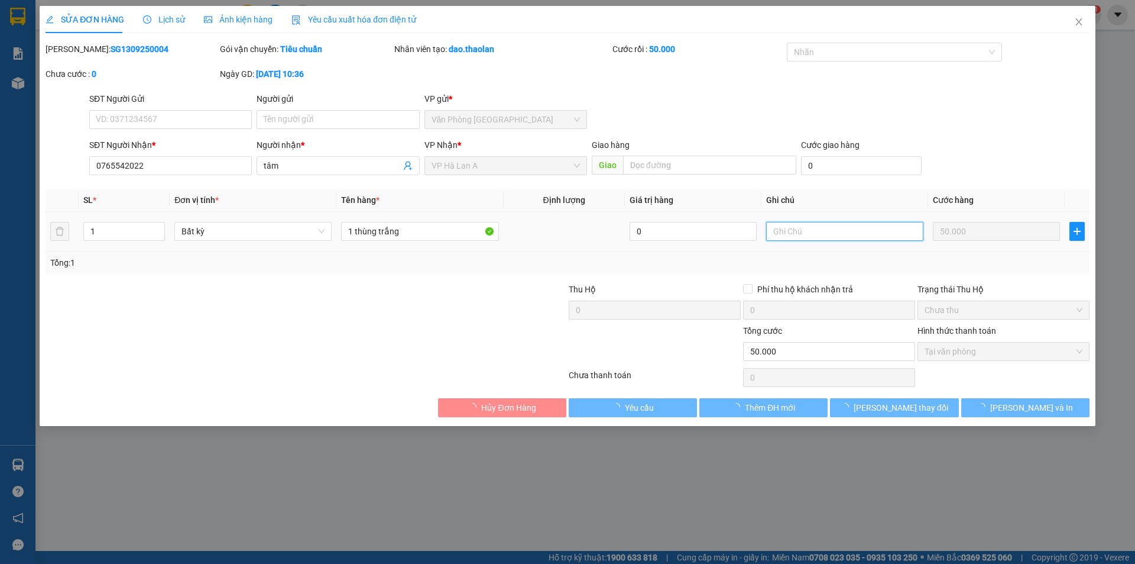
click at [785, 230] on input "text" at bounding box center [844, 231] width 157 height 19
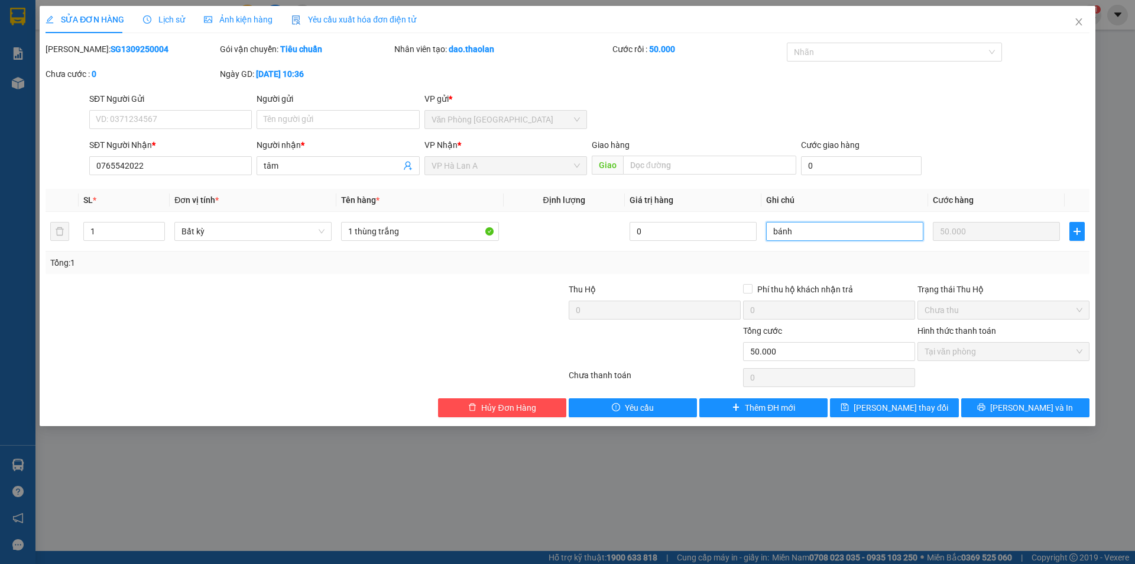
type input "bánh"
click at [885, 397] on div "Total Paid Fee 50.000 Total UnPaid Fee 0 Cash Collection Total Fee Mã ĐH: SG130…" at bounding box center [568, 230] width 1044 height 374
click at [894, 404] on span "Lưu thay đổi" at bounding box center [901, 407] width 95 height 13
